Goal: Task Accomplishment & Management: Use online tool/utility

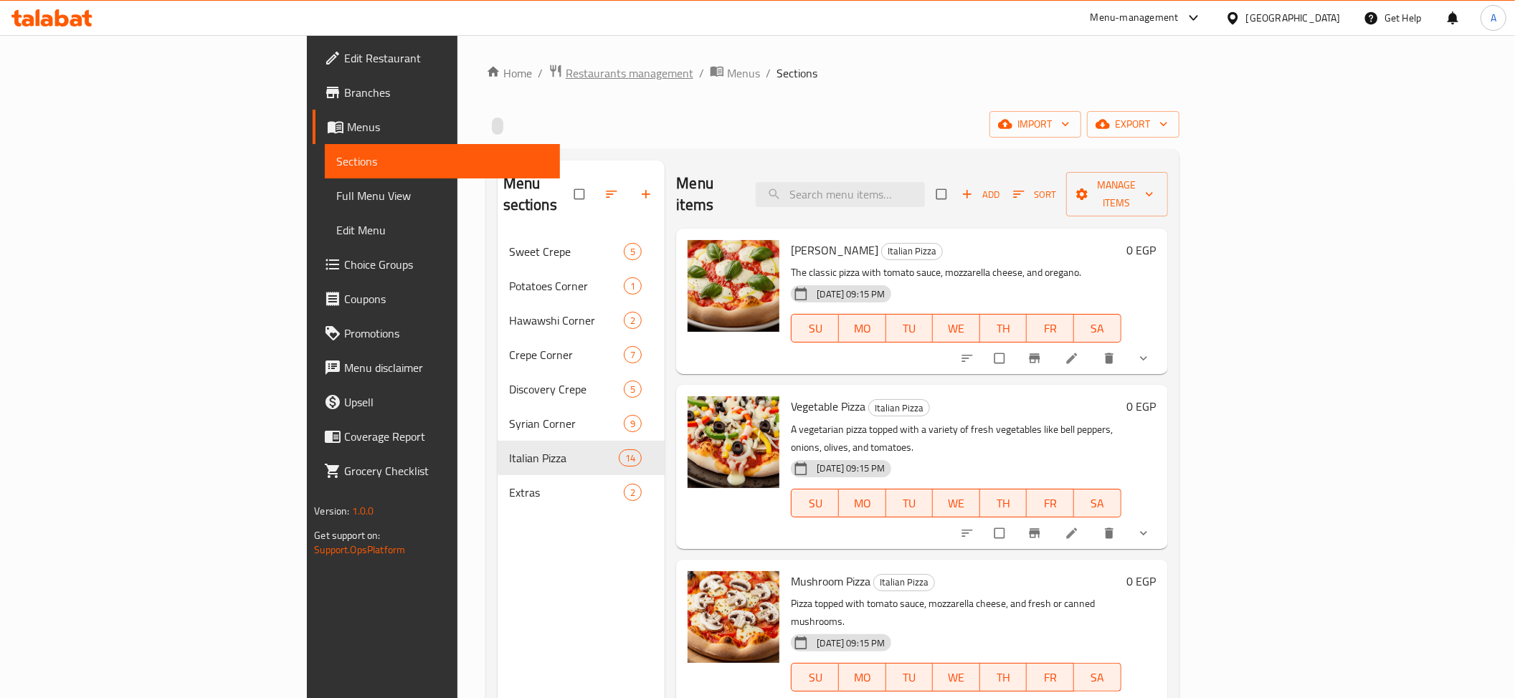
click at [566, 72] on span "Restaurants management" at bounding box center [630, 73] width 128 height 17
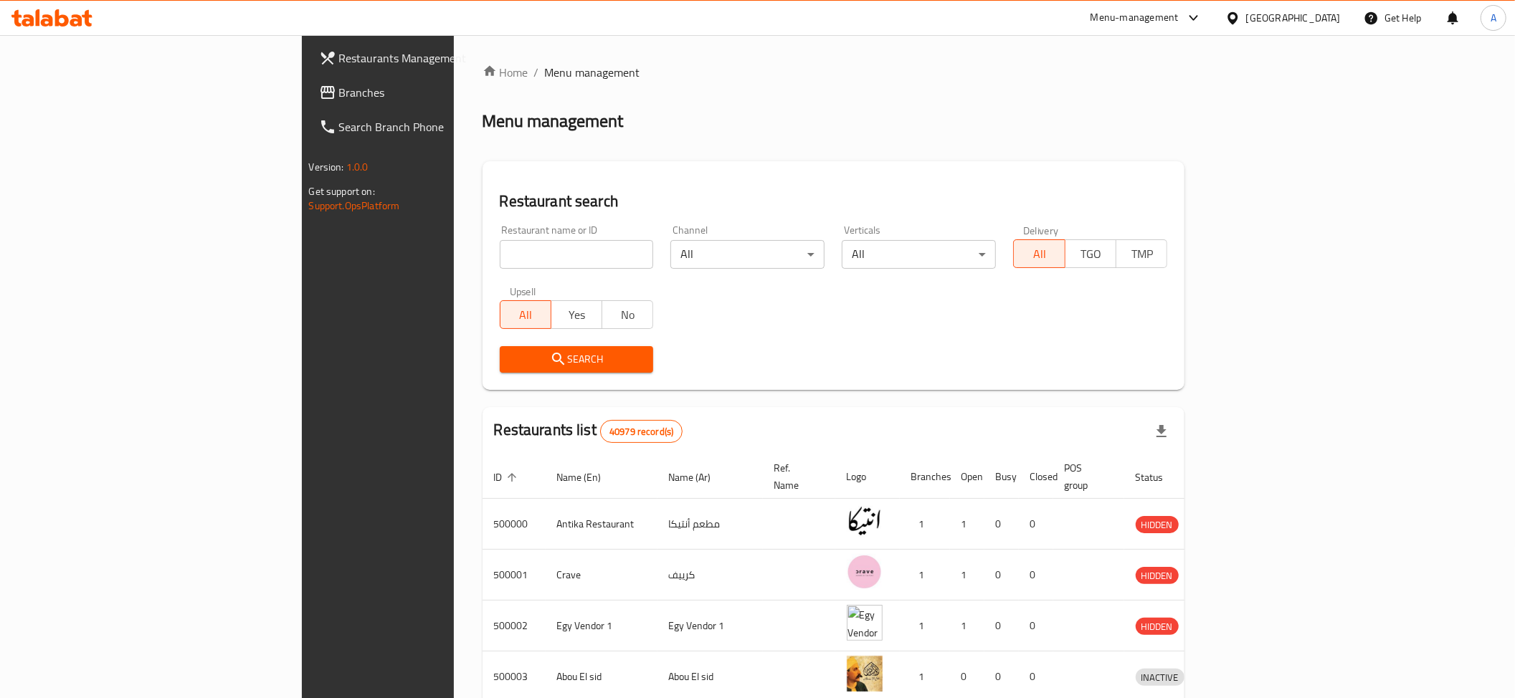
click at [339, 90] on span "Branches" at bounding box center [441, 92] width 204 height 17
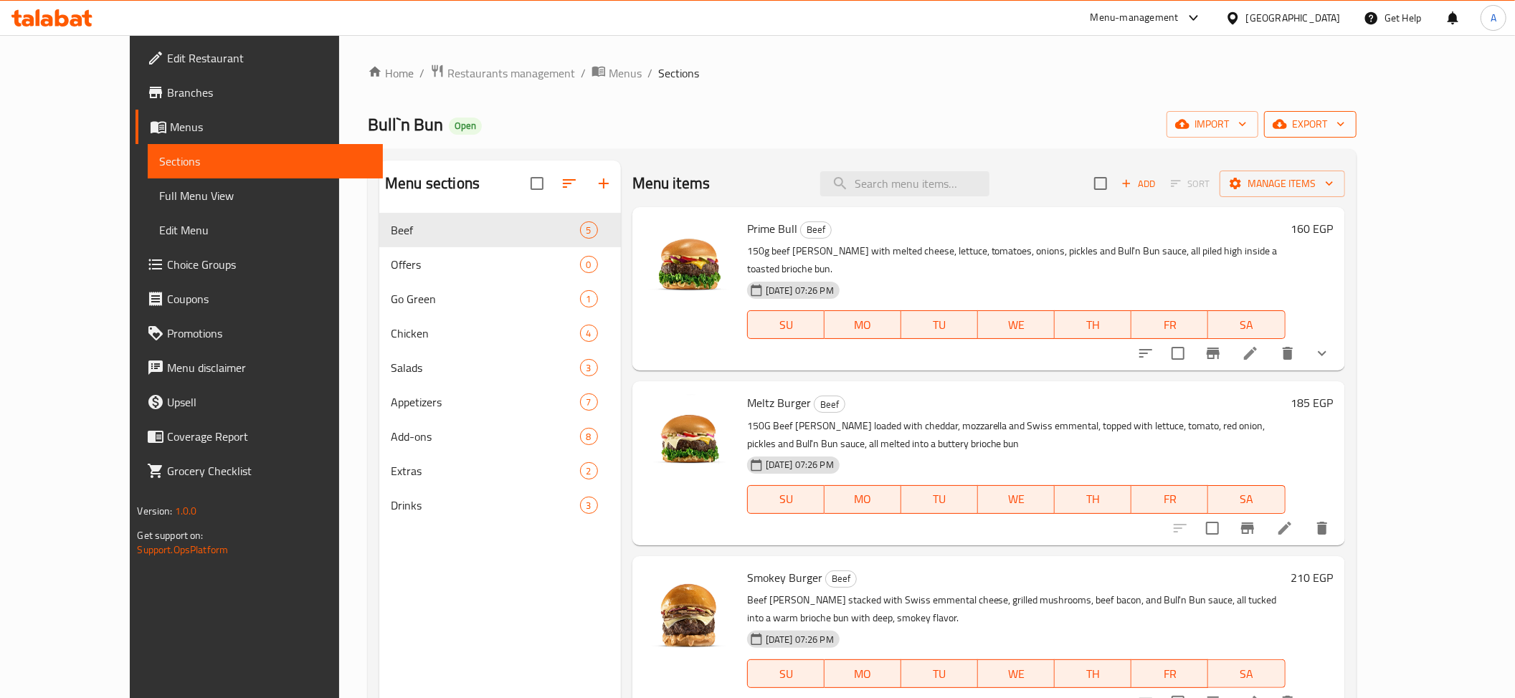
click at [1345, 120] on span "export" at bounding box center [1311, 124] width 70 height 18
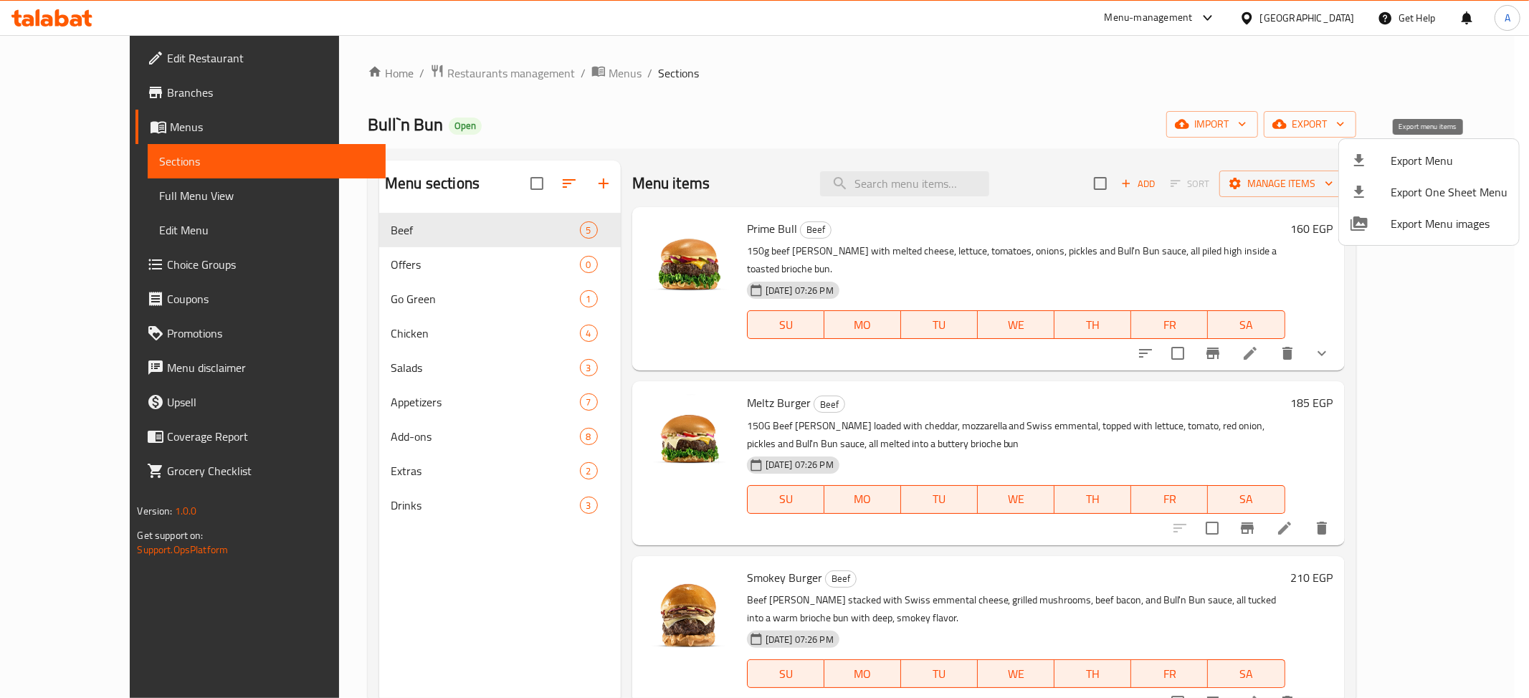
click at [1377, 158] on div at bounding box center [1371, 160] width 40 height 17
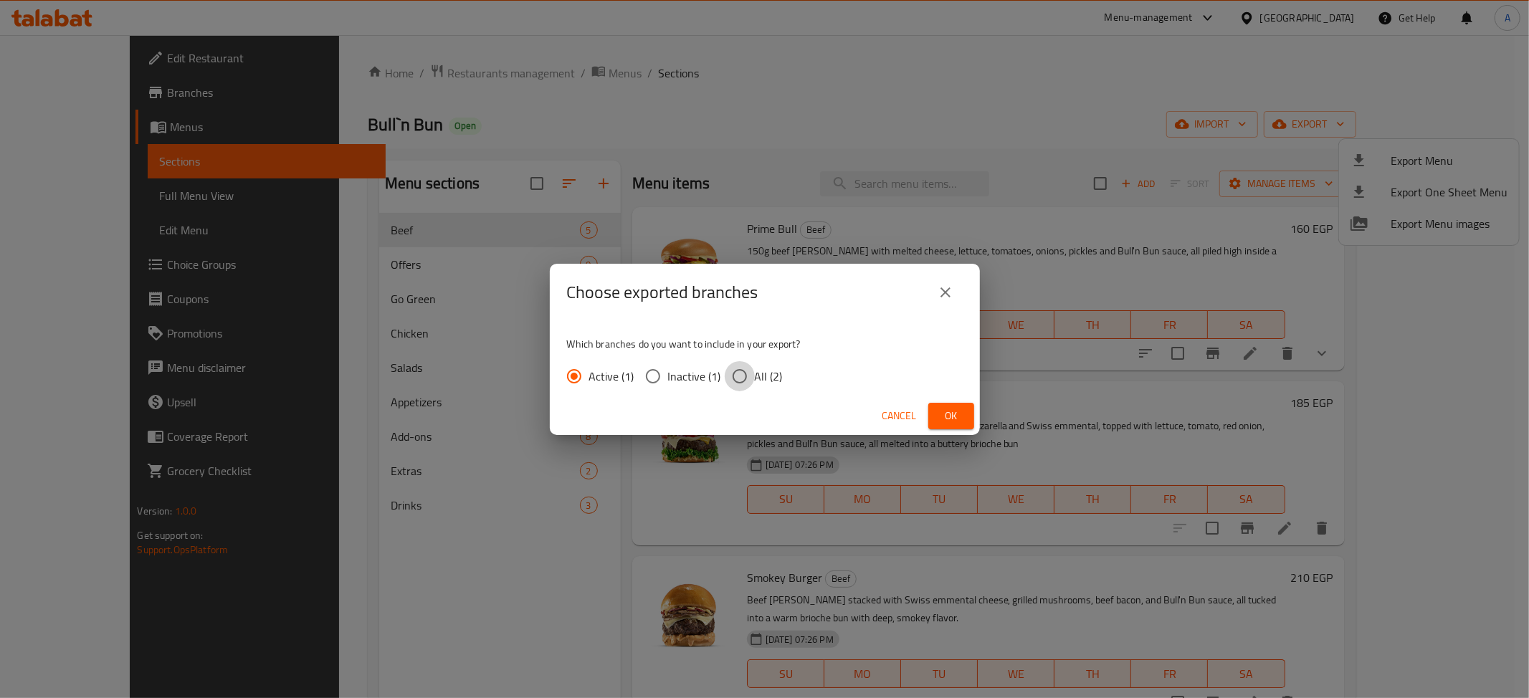
click at [740, 369] on input "All (2)" at bounding box center [740, 376] width 30 height 30
radio input "true"
click at [952, 409] on span "Ok" at bounding box center [951, 416] width 23 height 18
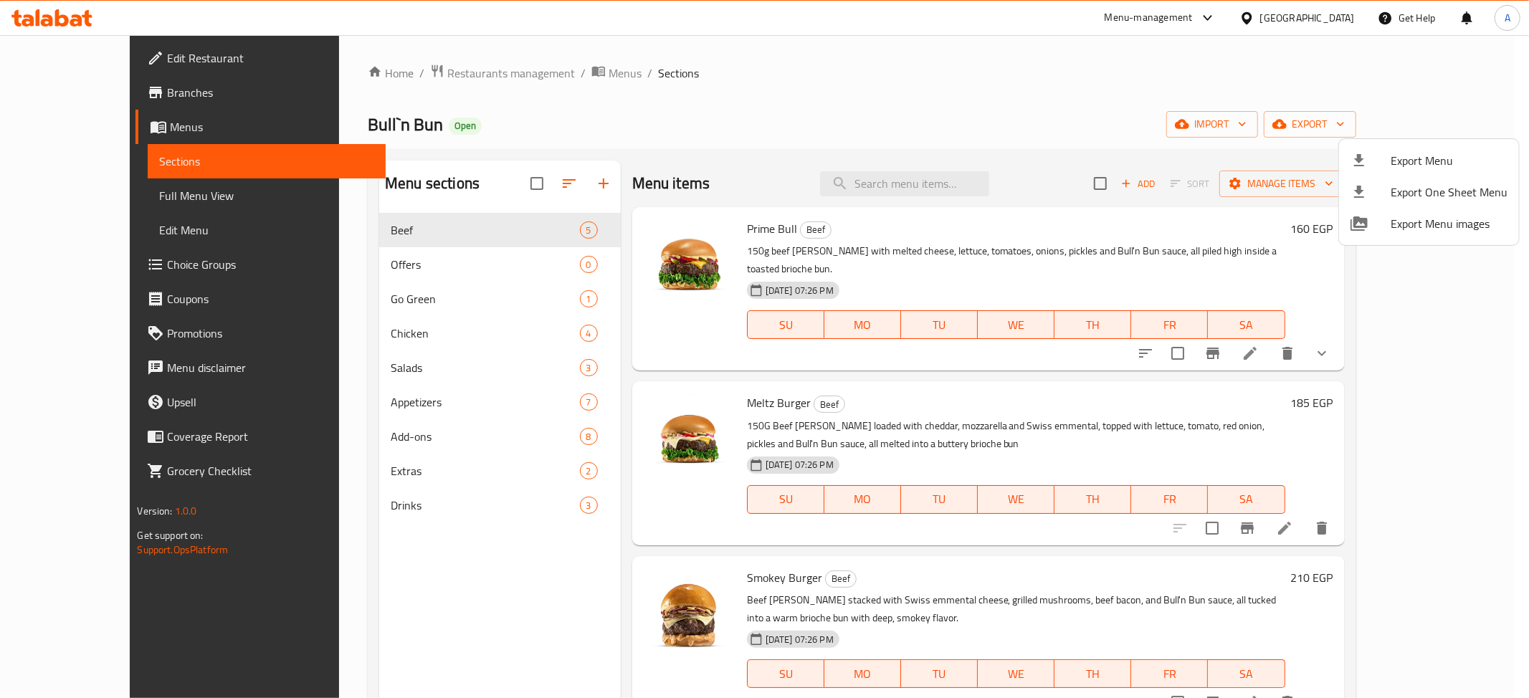
click at [62, 92] on div at bounding box center [764, 349] width 1529 height 698
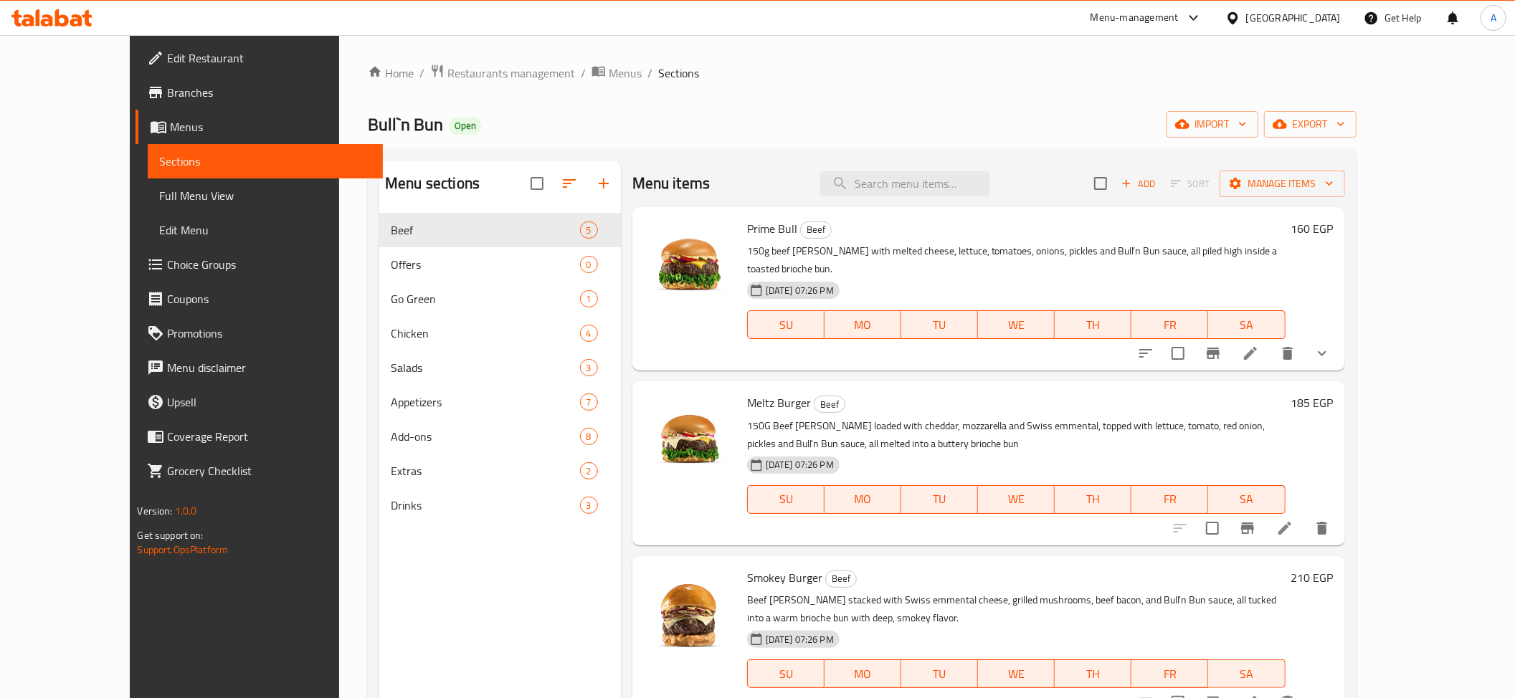
click at [167, 92] on span "Branches" at bounding box center [269, 92] width 204 height 17
